Goal: Transaction & Acquisition: Book appointment/travel/reservation

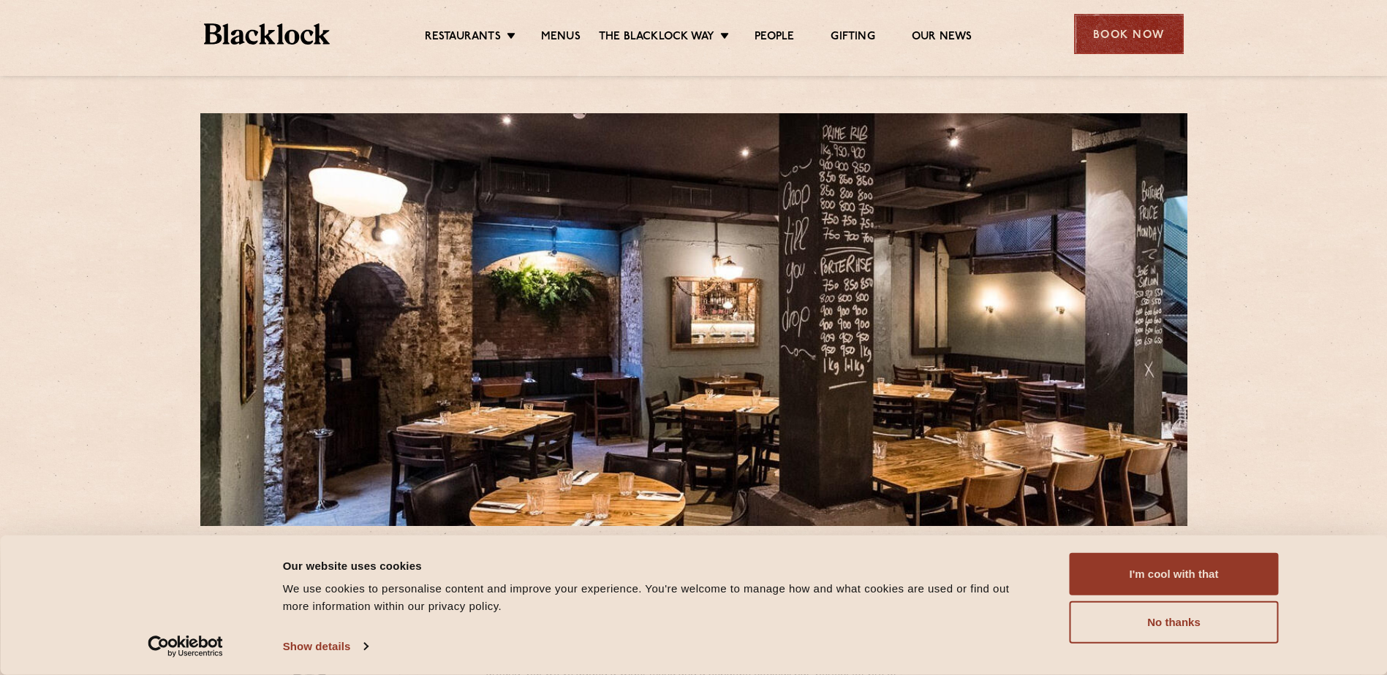
click at [1134, 38] on div "Book Now" at bounding box center [1129, 34] width 110 height 40
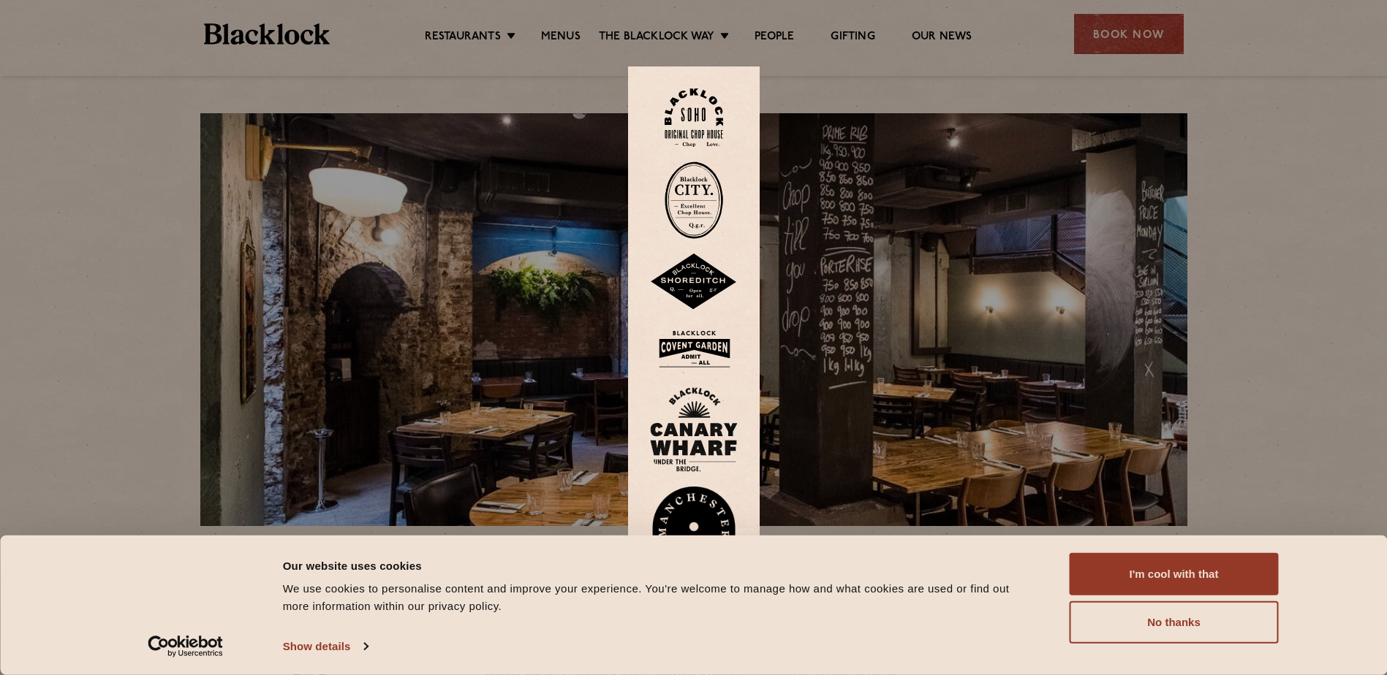
click at [690, 213] on img at bounding box center [693, 200] width 58 height 77
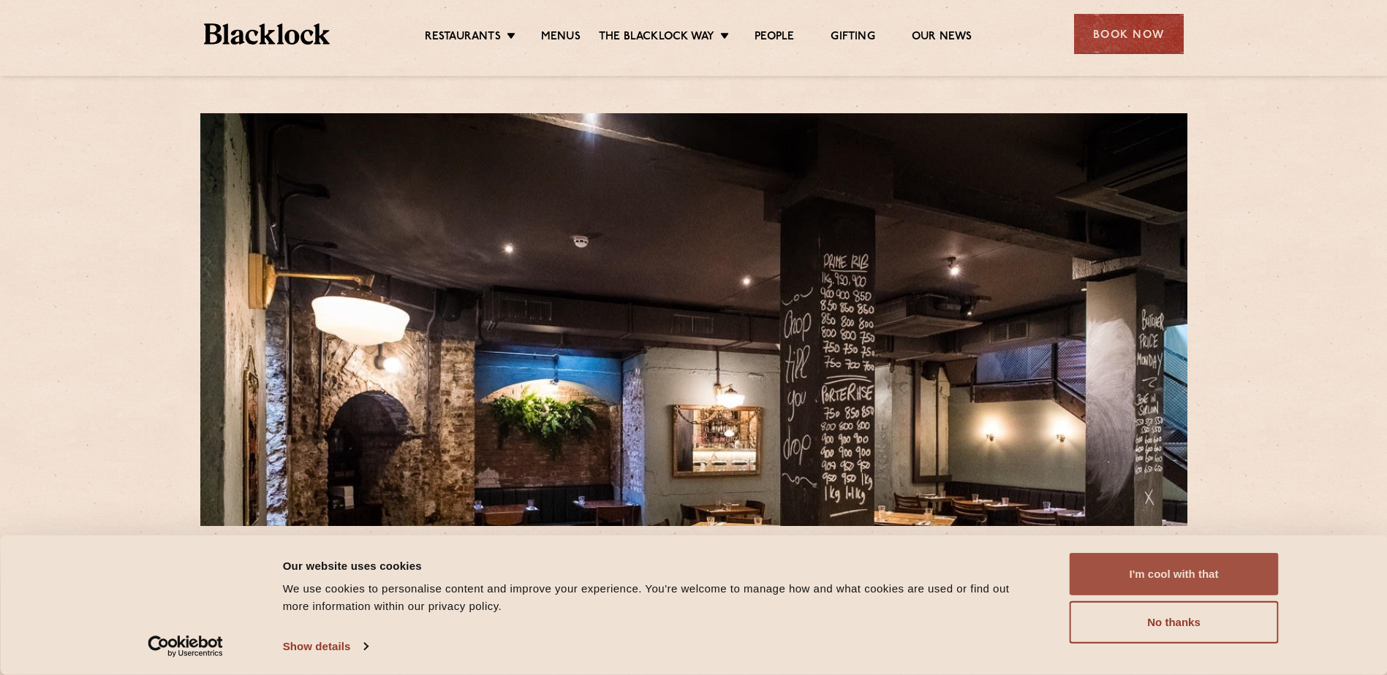
click at [1161, 573] on button "I'm cool with that" at bounding box center [1173, 574] width 209 height 42
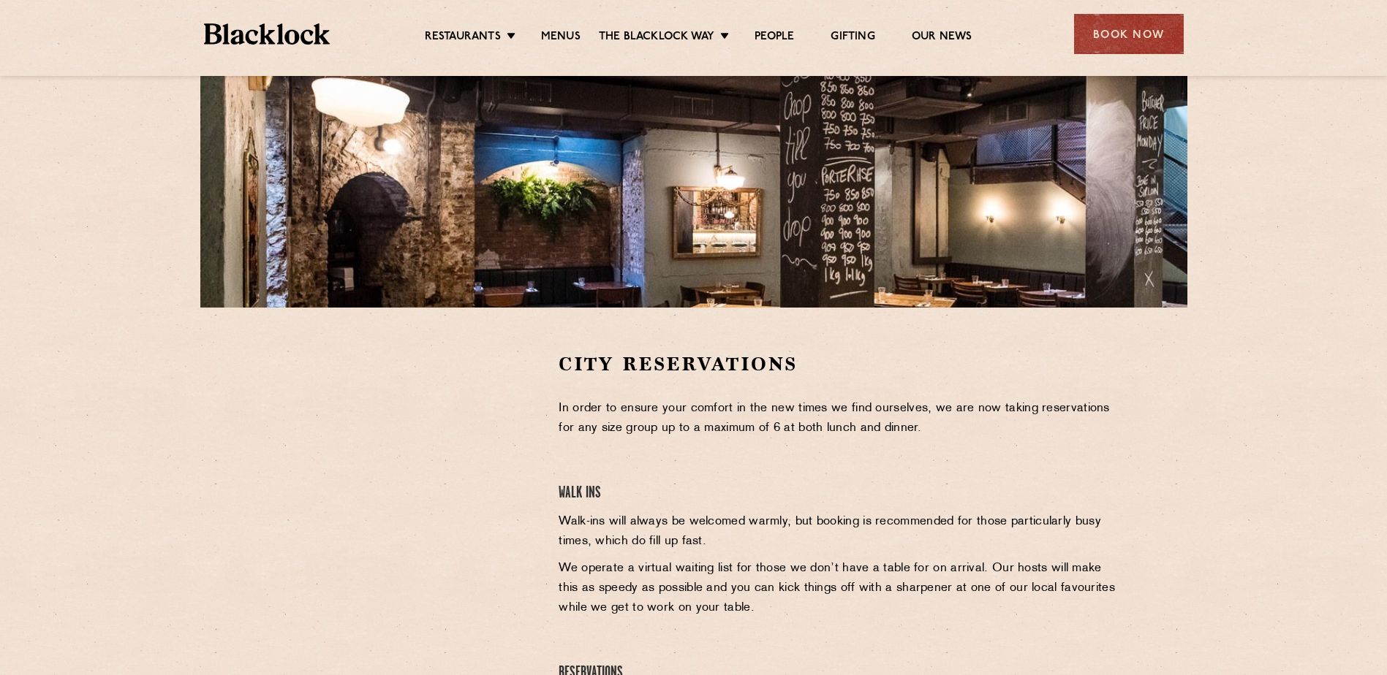
scroll to position [219, 0]
